Goal: Information Seeking & Learning: Understand process/instructions

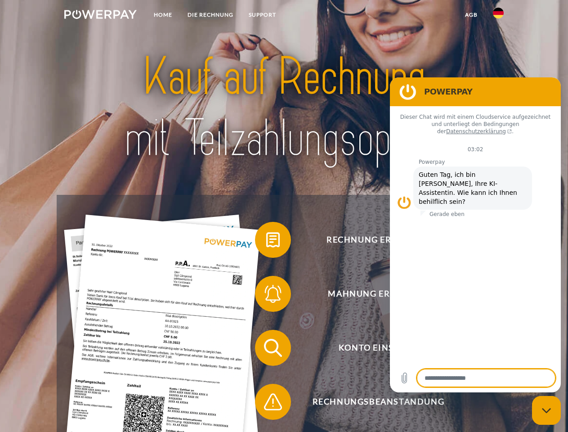
click at [100, 16] on img at bounding box center [100, 14] width 72 height 9
click at [498, 16] on img at bounding box center [498, 13] width 11 height 11
click at [471, 15] on link "agb" at bounding box center [471, 15] width 28 height 16
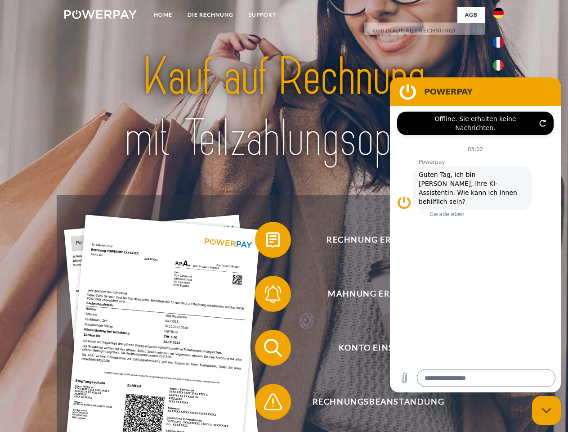
click at [266, 241] on span at bounding box center [259, 239] width 45 height 45
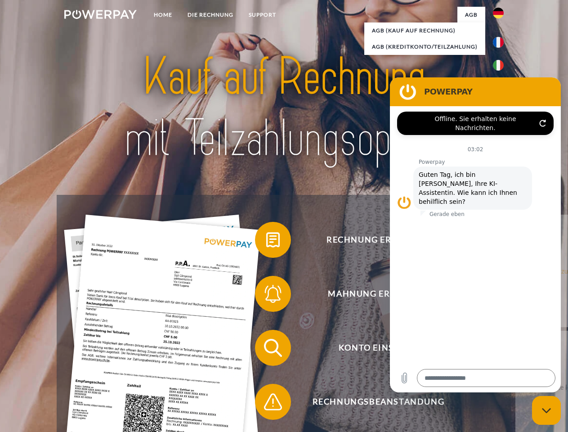
click at [515, 295] on link "zurück" at bounding box center [571, 270] width 112 height 112
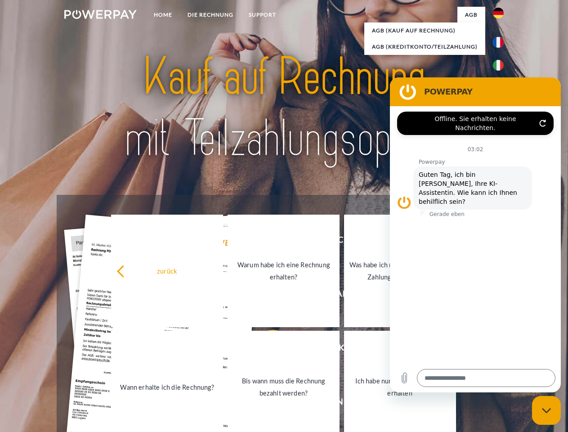
click at [223, 349] on link "Wann erhalte ich die Rechnung?" at bounding box center [167, 387] width 112 height 112
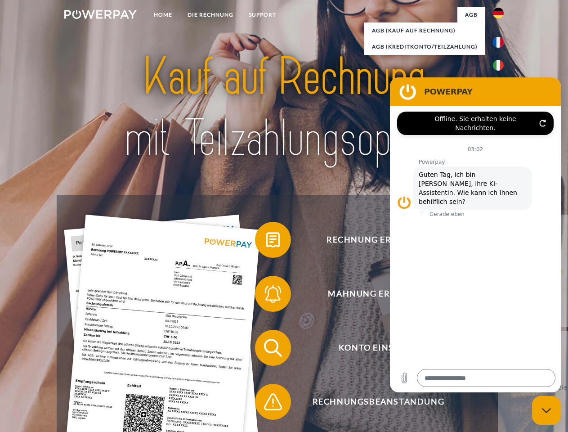
click at [266, 403] on span at bounding box center [259, 401] width 45 height 45
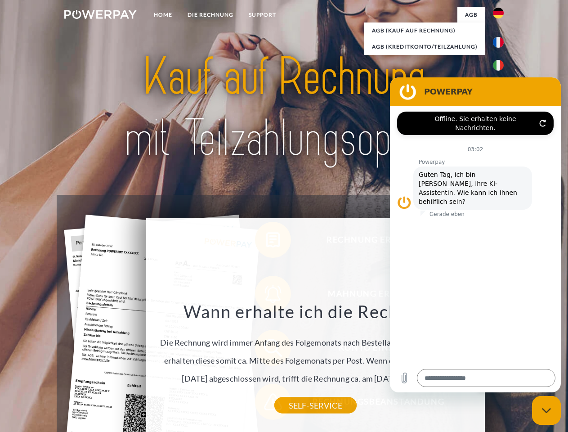
click at [546, 410] on icon "Messaging-Fenster schließen" at bounding box center [546, 410] width 9 height 6
type textarea "*"
